Goal: Information Seeking & Learning: Learn about a topic

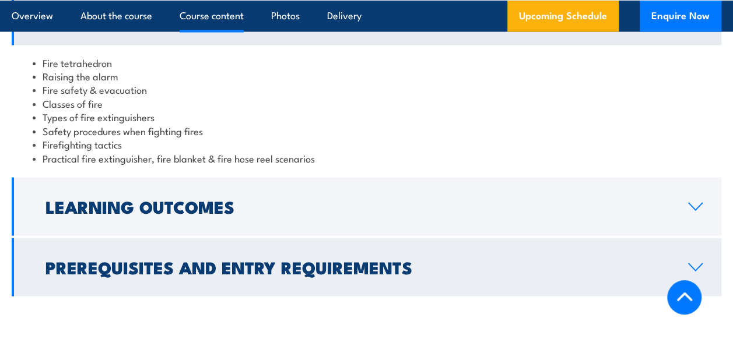
scroll to position [1175, 0]
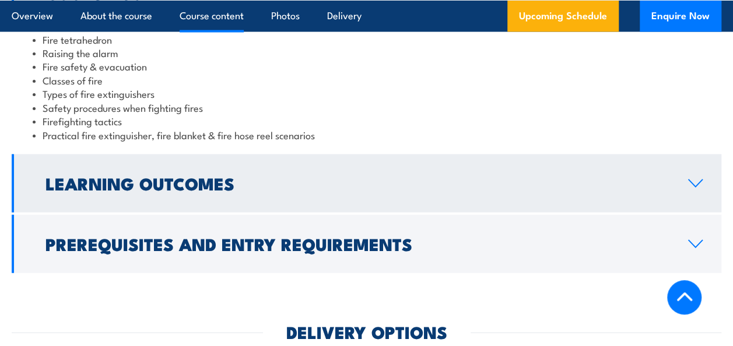
click at [653, 213] on link "Learning Outcomes" at bounding box center [366, 183] width 709 height 58
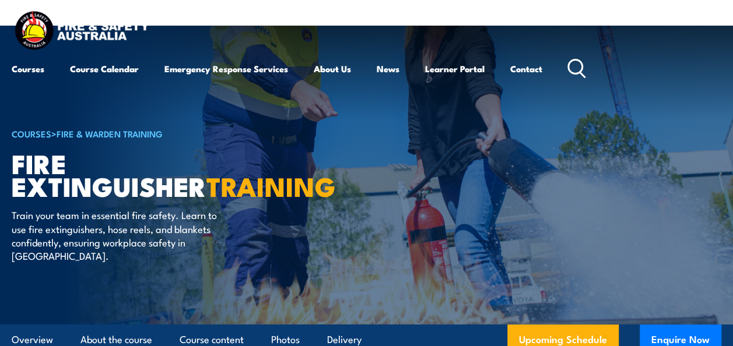
scroll to position [0, 0]
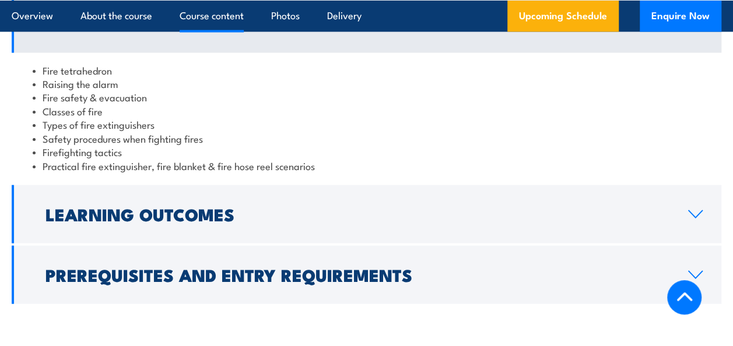
scroll to position [1176, 0]
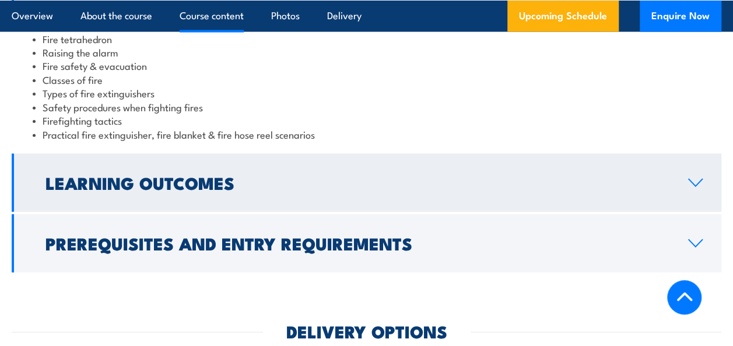
click at [606, 190] on h2 "Learning Outcomes" at bounding box center [357, 182] width 624 height 15
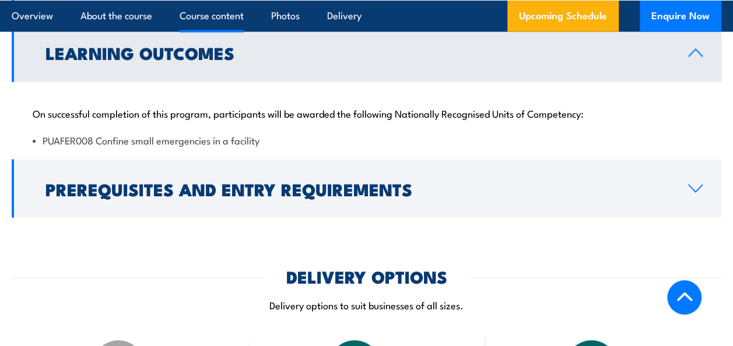
click at [606, 196] on h2 "Prerequisites and Entry Requirements" at bounding box center [357, 188] width 624 height 15
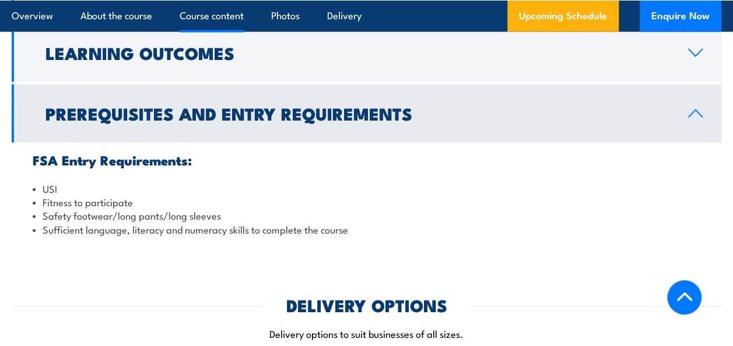
scroll to position [873, 0]
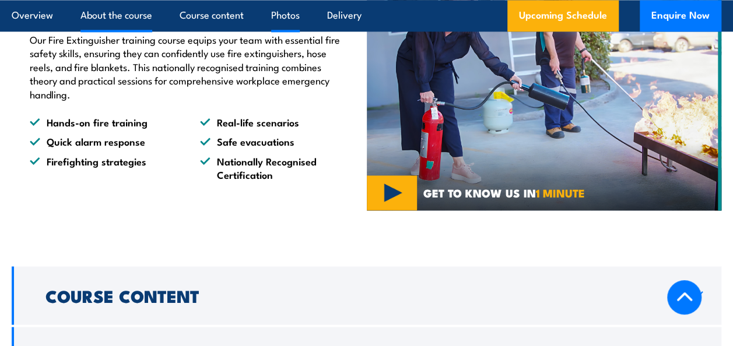
click at [276, 21] on link "Photos" at bounding box center [285, 15] width 29 height 31
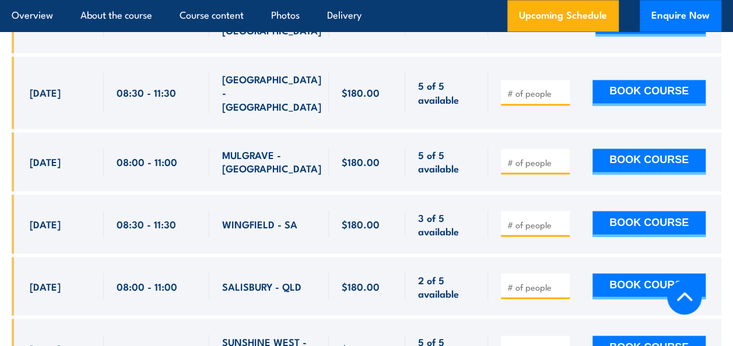
scroll to position [3051, 0]
